Goal: Check status: Check status

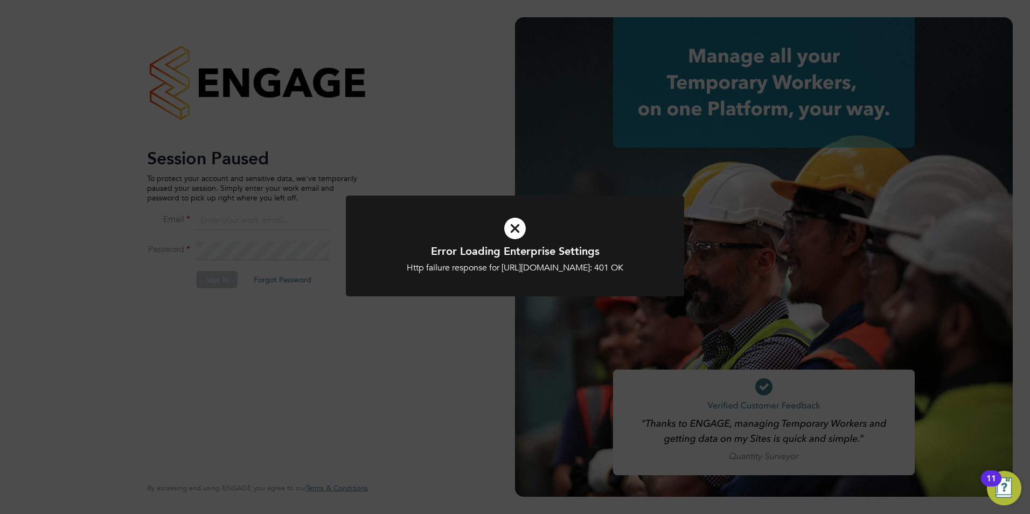
type input "shaun.white@linsco.com"
click at [510, 227] on icon at bounding box center [515, 228] width 280 height 42
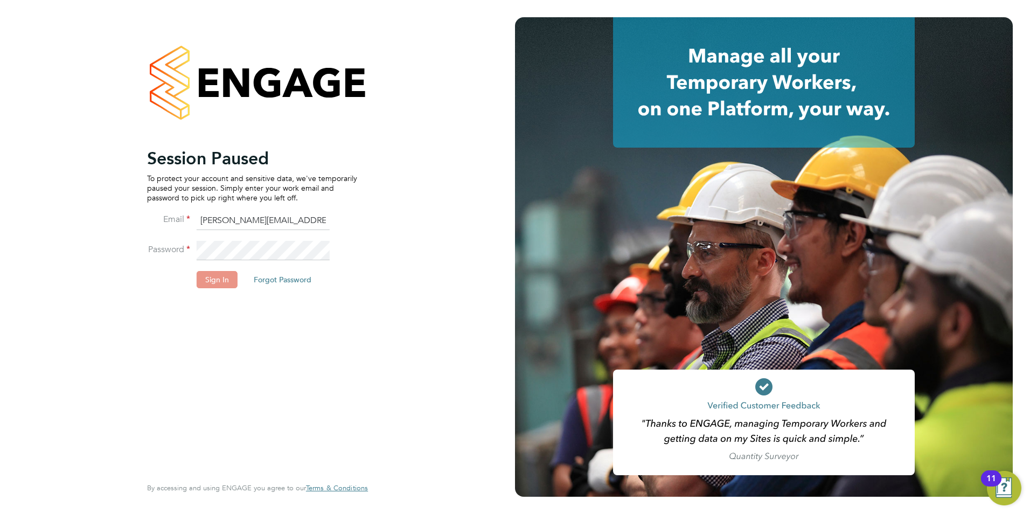
click at [205, 277] on button "Sign In" at bounding box center [217, 279] width 41 height 17
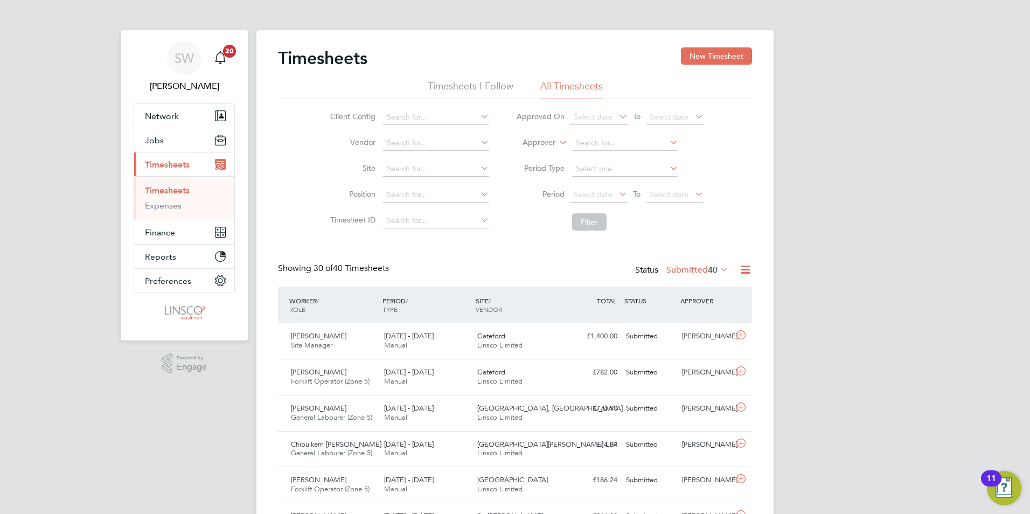
click at [159, 163] on span "Timesheets" at bounding box center [167, 164] width 45 height 10
click at [697, 263] on div "Status Submitted 40" at bounding box center [682, 270] width 95 height 15
click at [697, 267] on label "Submitted 40" at bounding box center [697, 270] width 62 height 11
click at [682, 338] on li "Approved" at bounding box center [680, 334] width 50 height 15
click at [707, 263] on div "Status Approved 13635" at bounding box center [676, 270] width 108 height 15
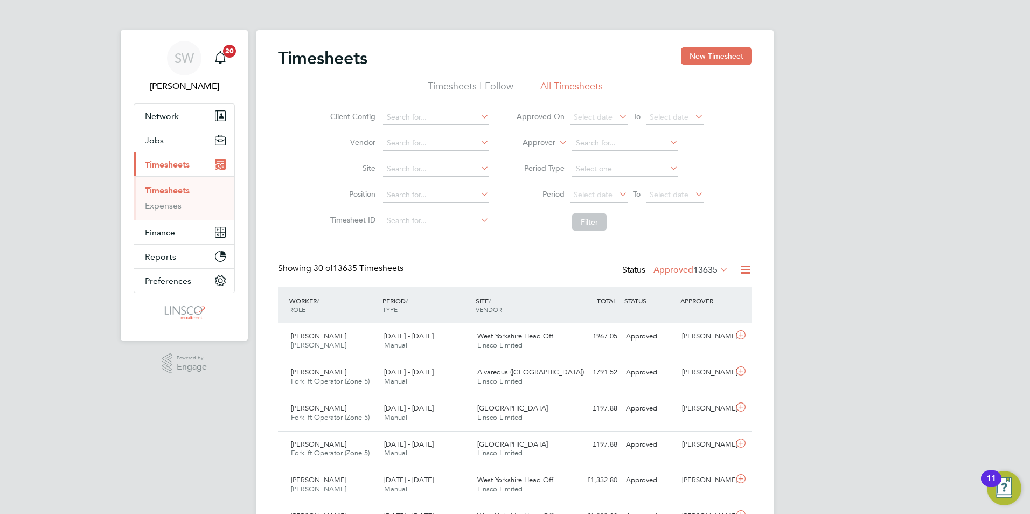
click at [192, 186] on li "Timesheets" at bounding box center [185, 192] width 81 height 15
click at [186, 189] on link "Timesheets" at bounding box center [167, 190] width 45 height 10
click at [656, 272] on label "Approved 13635" at bounding box center [690, 270] width 75 height 11
click at [678, 326] on li "Submitted" at bounding box center [673, 319] width 50 height 15
click at [676, 270] on label "Submitted 40" at bounding box center [697, 270] width 62 height 11
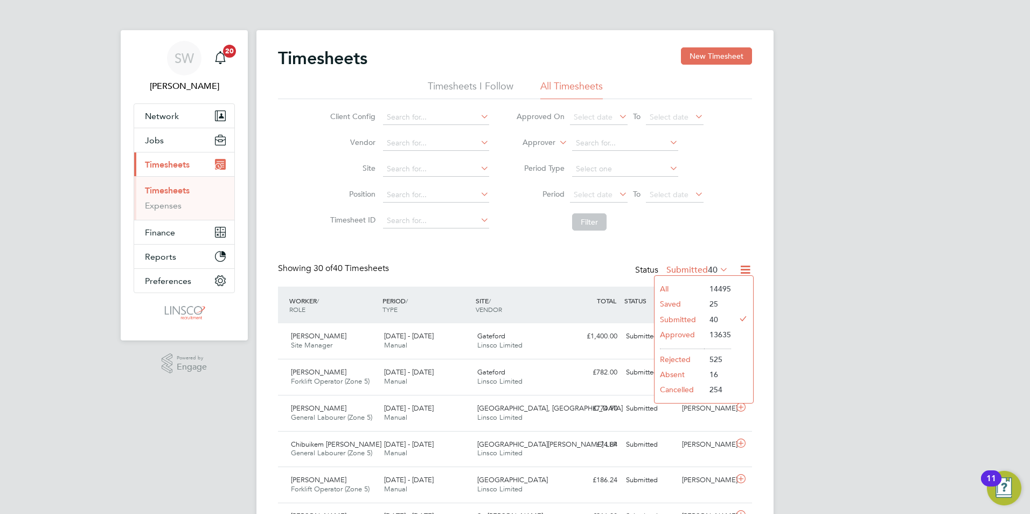
click at [680, 333] on li "Approved" at bounding box center [680, 334] width 50 height 15
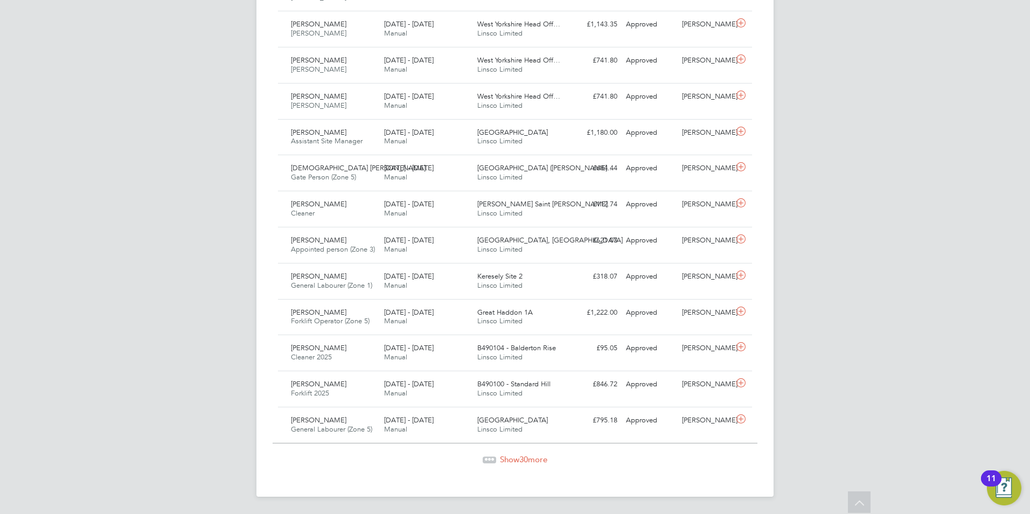
click at [529, 457] on span "Show 30 more" at bounding box center [523, 459] width 47 height 10
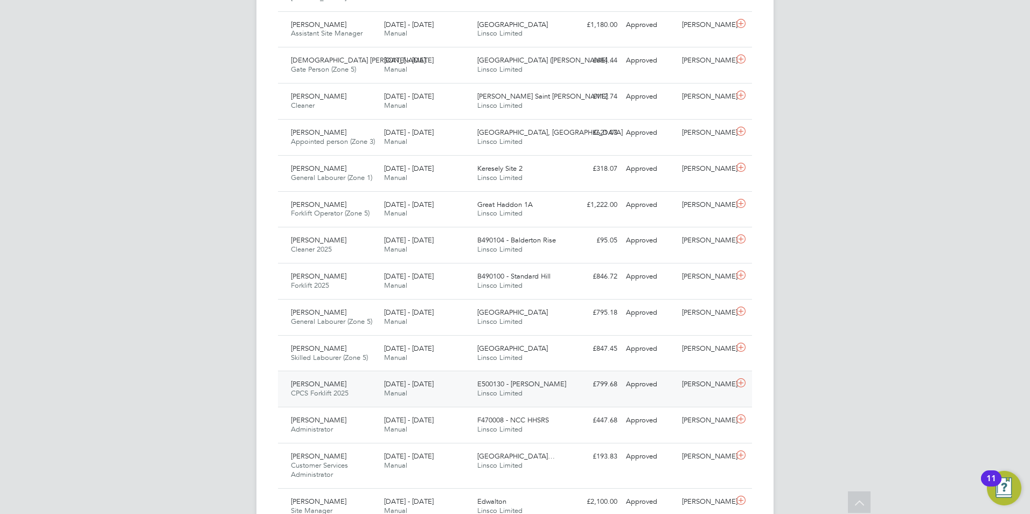
click at [524, 397] on div "E500130 - [PERSON_NAME] Limited" at bounding box center [519, 389] width 93 height 27
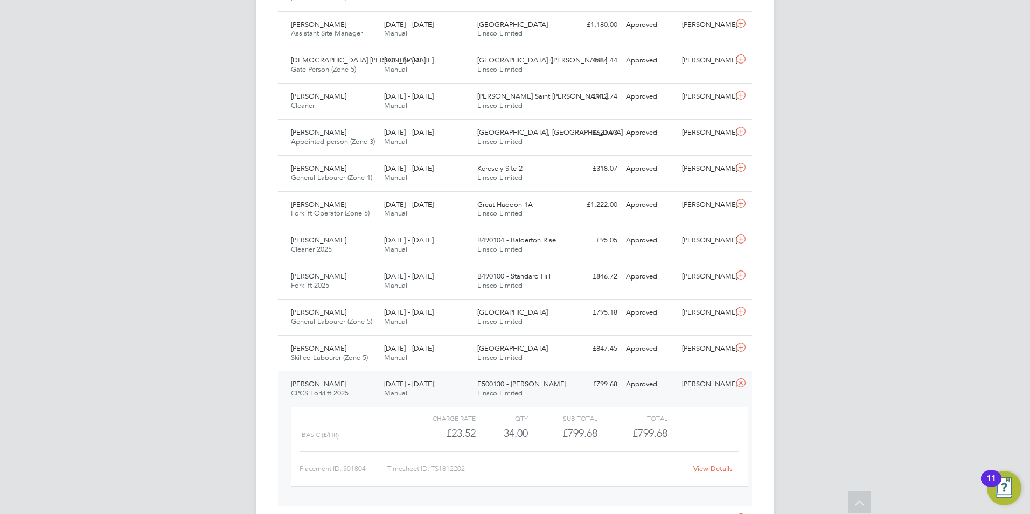
click at [714, 465] on link "View Details" at bounding box center [712, 468] width 39 height 9
